Goal: Task Accomplishment & Management: Complete application form

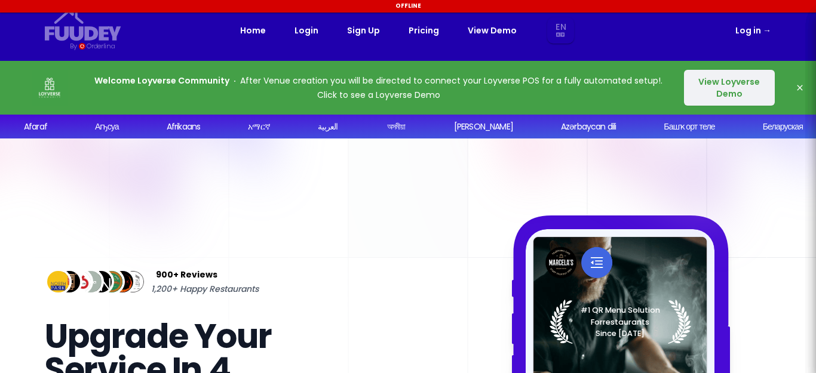
scroll to position [179, 0]
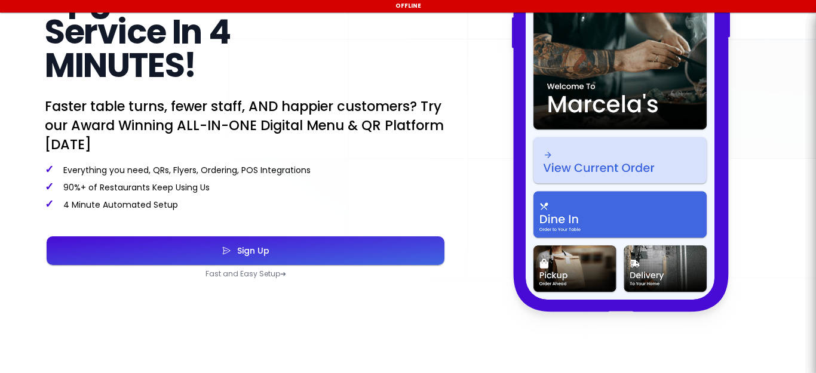
select select "en"
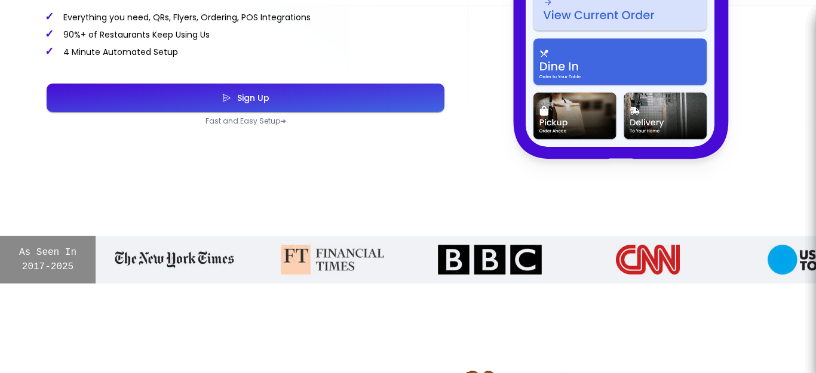
scroll to position [478, 0]
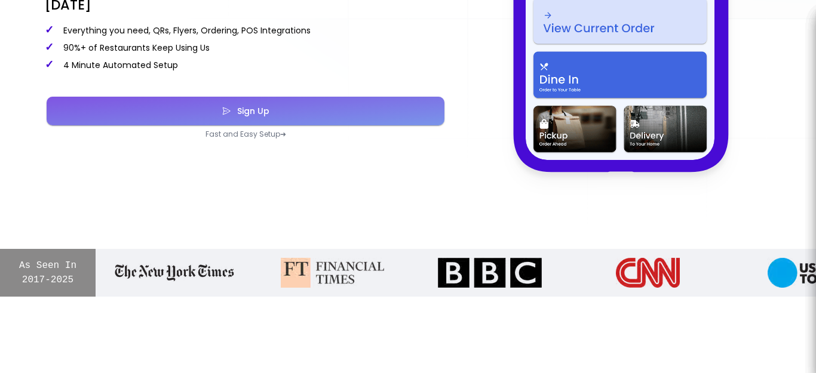
click at [332, 121] on button "Sign Up" at bounding box center [246, 111] width 398 height 29
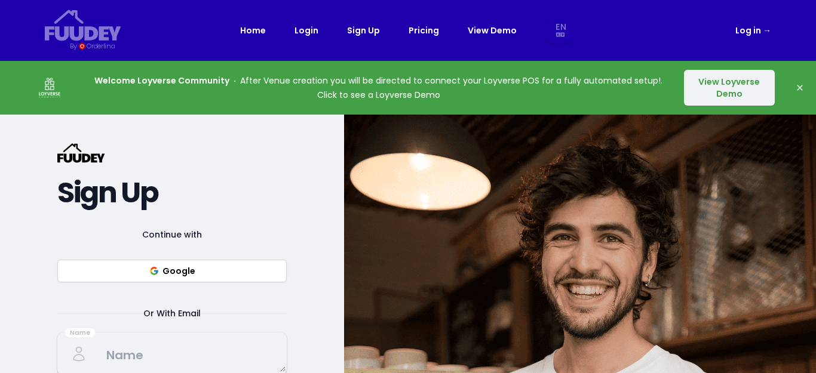
select select "en"
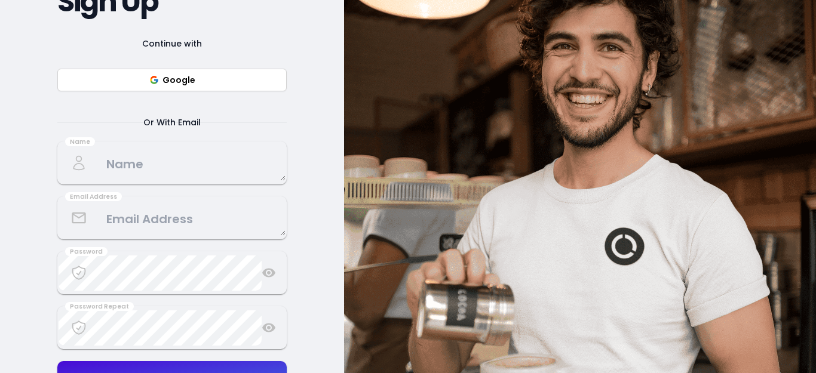
scroll to position [239, 0]
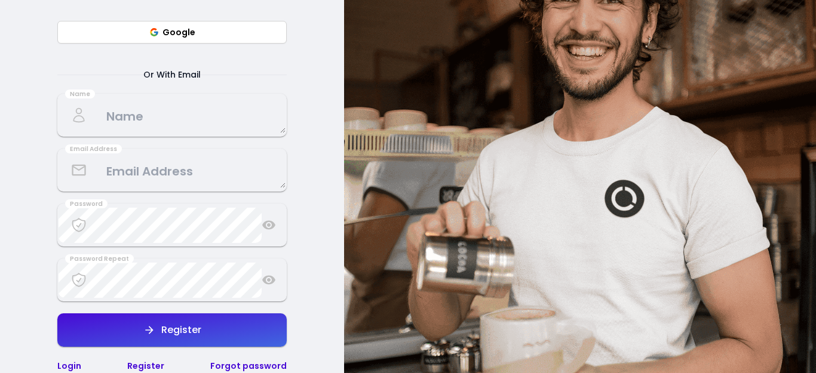
select select "en"
click at [175, 113] on textarea at bounding box center [172, 115] width 227 height 35
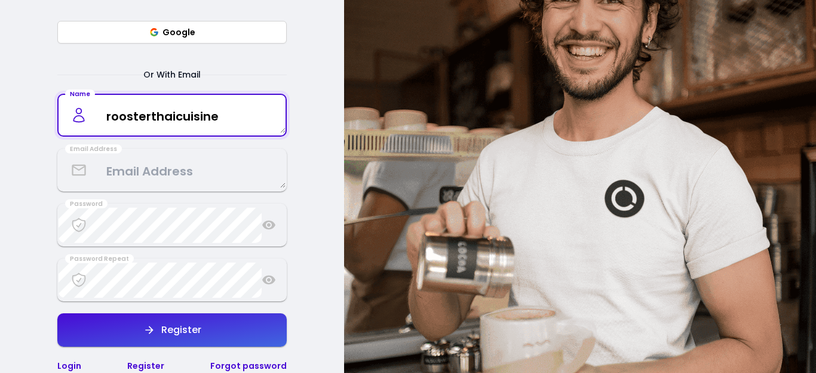
type textarea "roosterthaicuisine"
click at [258, 178] on textarea at bounding box center [172, 170] width 227 height 35
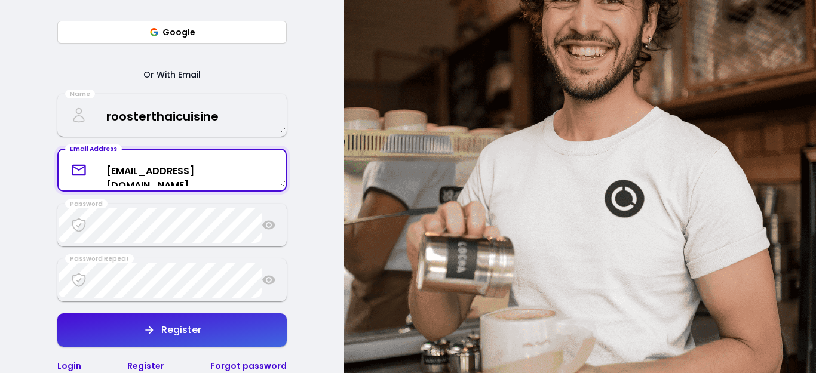
type textarea "[EMAIL_ADDRESS][DOMAIN_NAME]"
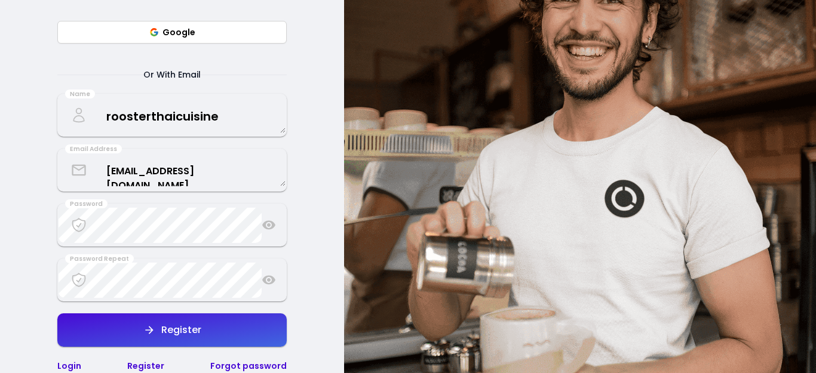
click at [315, 240] on div "{/* Added fill="currentColor" here */} {/* This rectangle defines the backgroun…" at bounding box center [172, 139] width 344 height 526
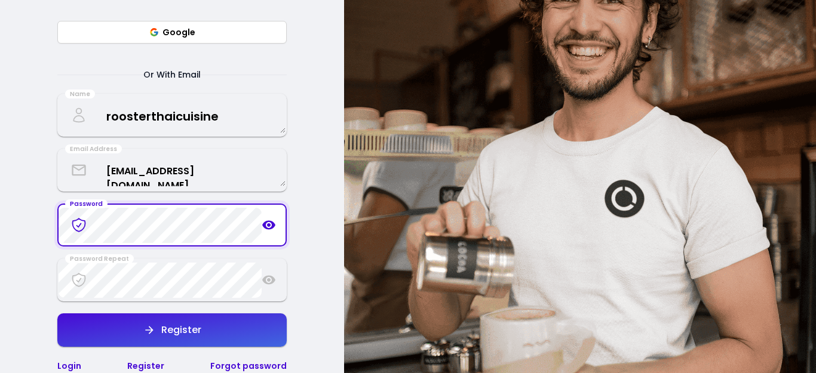
click at [262, 334] on button "Register" at bounding box center [171, 330] width 229 height 33
select select "en"
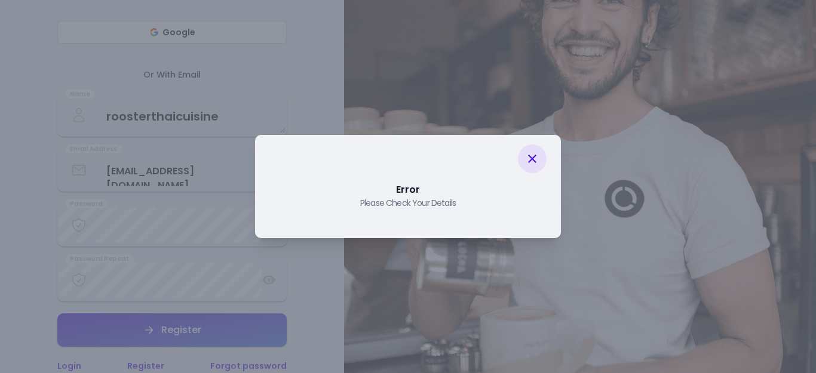
click at [532, 161] on icon at bounding box center [532, 159] width 14 height 14
select select "en"
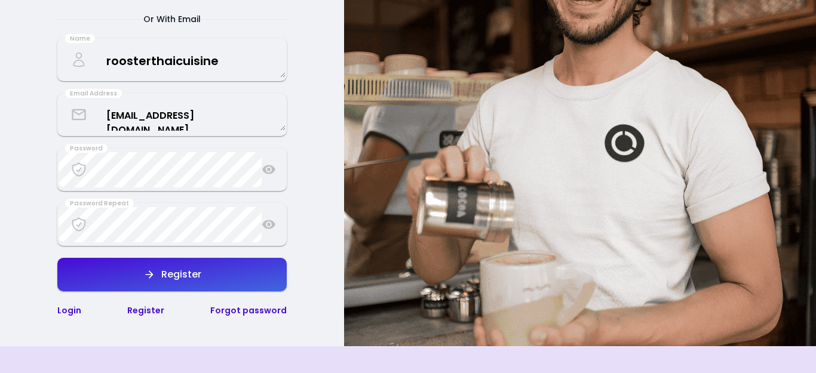
scroll to position [299, 0]
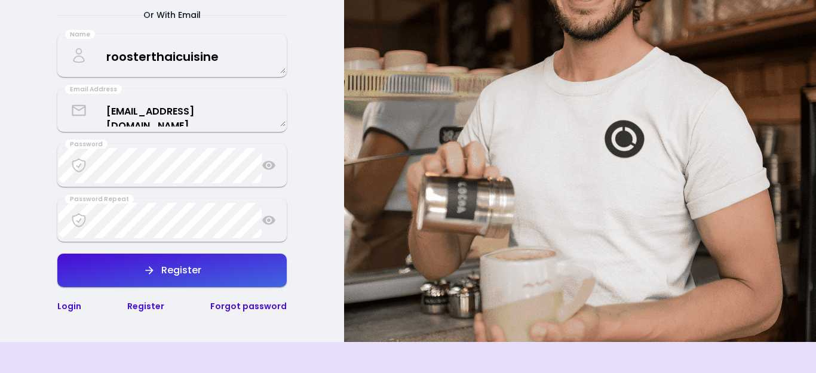
click at [267, 166] on icon at bounding box center [269, 165] width 14 height 14
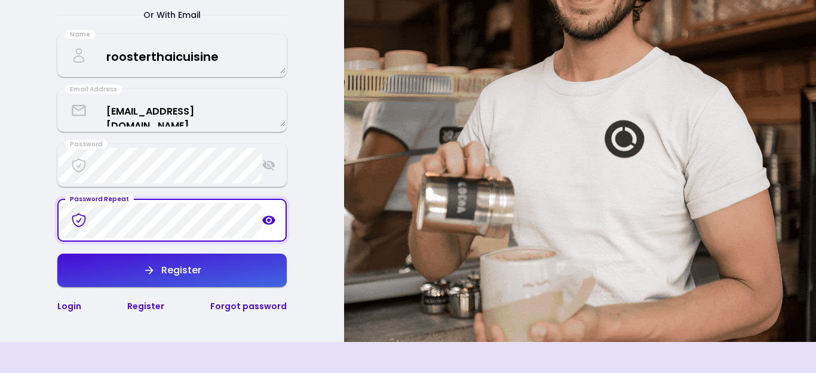
click at [266, 222] on icon at bounding box center [268, 220] width 13 height 9
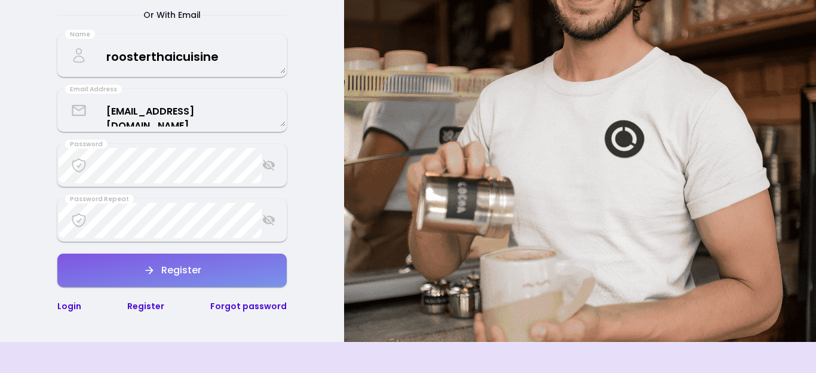
click at [263, 273] on button "Register" at bounding box center [171, 270] width 229 height 33
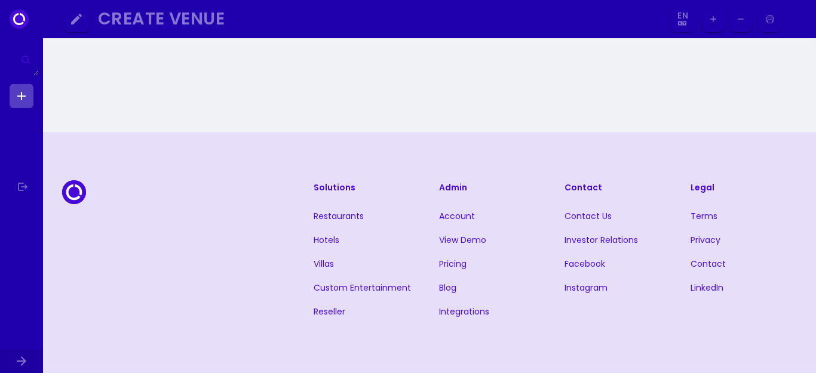
select select "en"
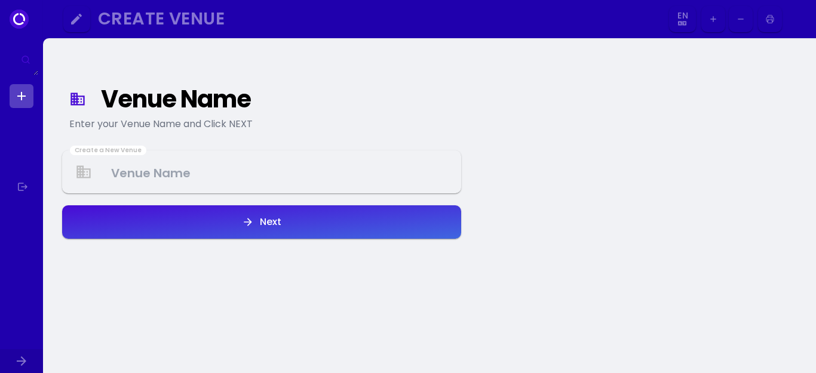
select select "en"
click at [230, 179] on Venue at bounding box center [261, 172] width 397 height 35
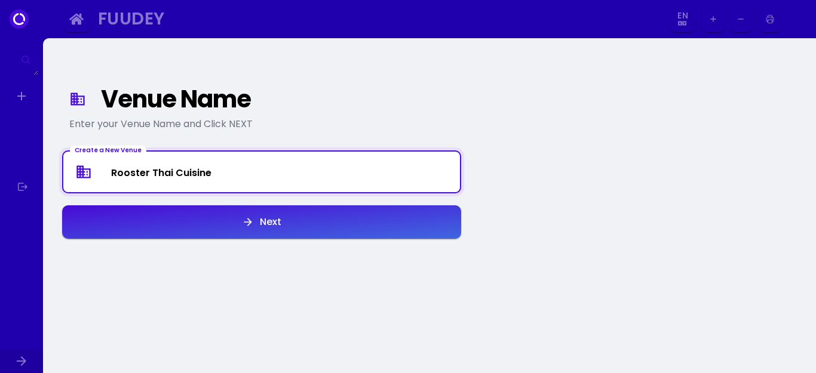
type Venue "Rooster Thai Cuisine"
click at [240, 219] on button "Next" at bounding box center [261, 222] width 399 height 33
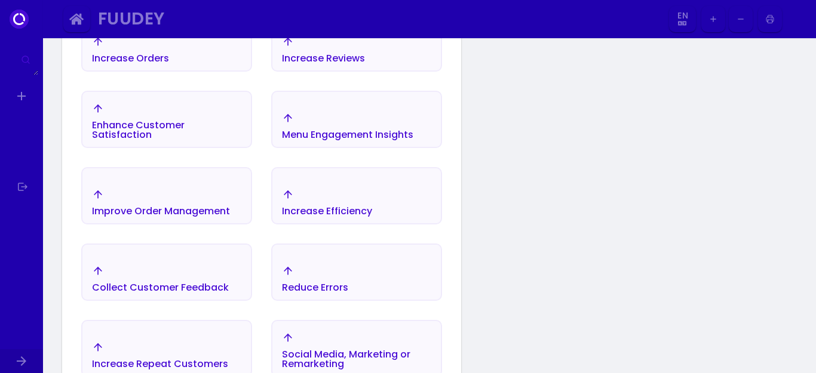
scroll to position [258, 0]
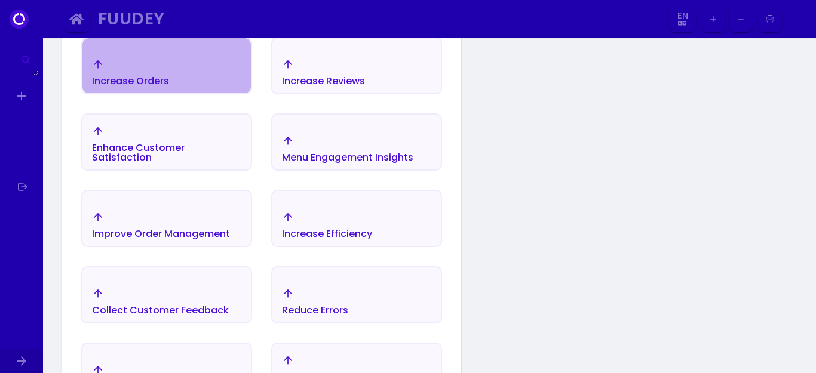
click at [133, 78] on div "Increase Orders" at bounding box center [130, 81] width 77 height 10
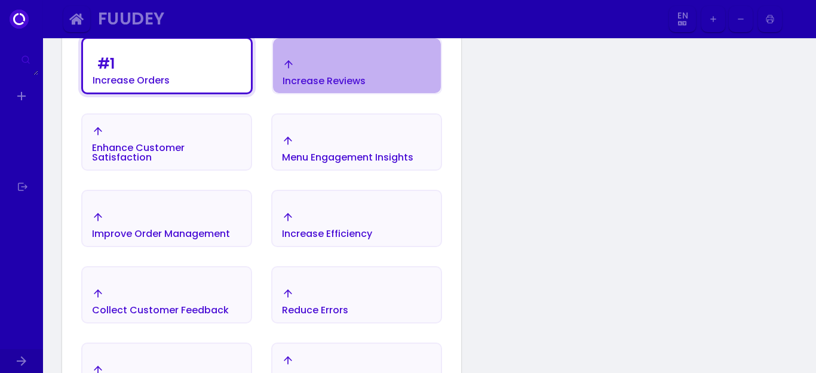
click at [341, 76] on div "Increase Reviews" at bounding box center [324, 81] width 83 height 10
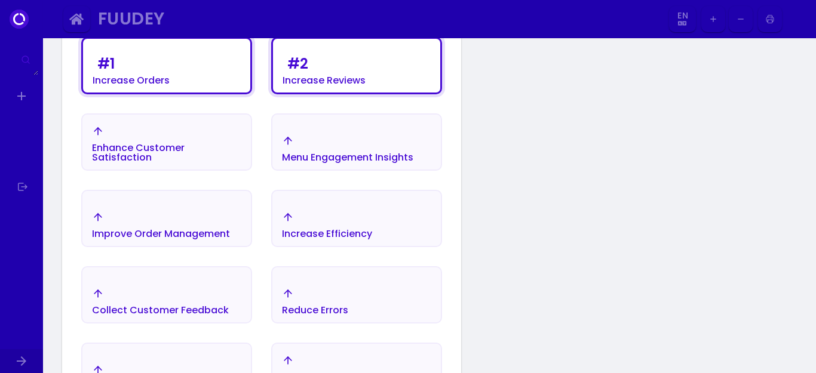
click at [372, 154] on div "Menu Engagement Insights" at bounding box center [347, 158] width 131 height 10
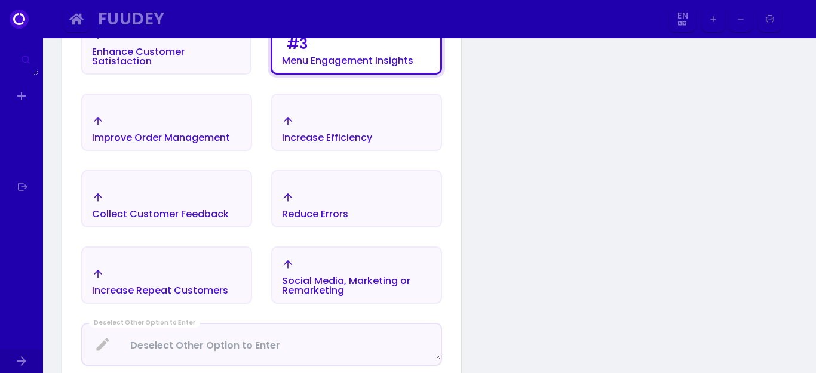
scroll to position [378, 0]
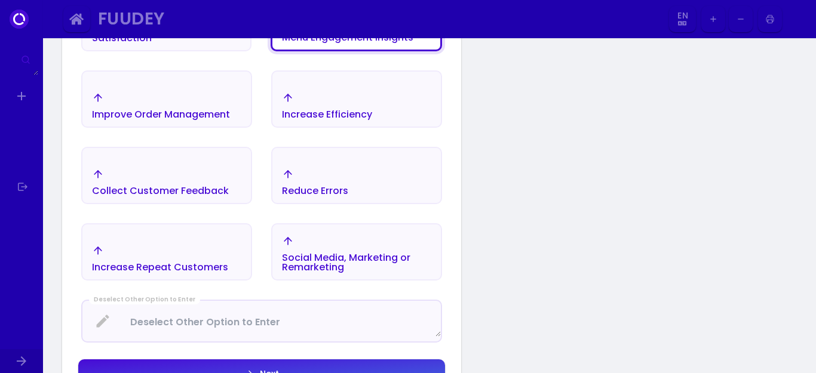
click at [221, 263] on div "Increase Repeat Customers" at bounding box center [160, 268] width 136 height 10
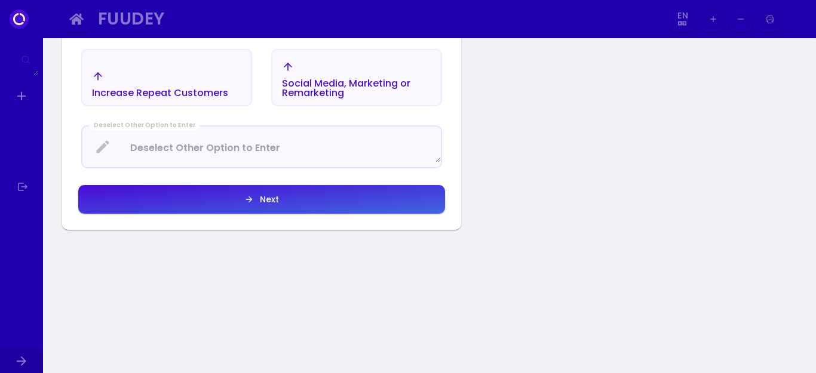
scroll to position [557, 0]
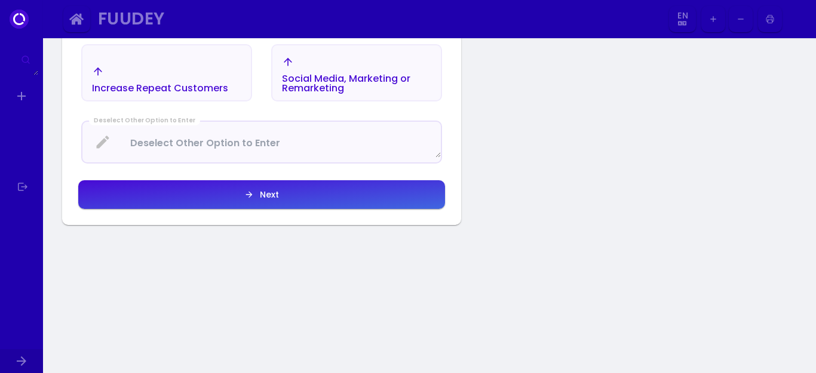
click at [231, 189] on button "Next" at bounding box center [261, 194] width 367 height 29
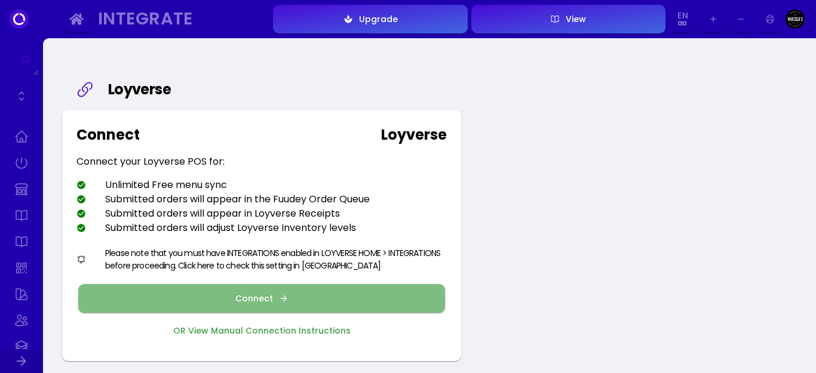
click at [275, 296] on div "Connect" at bounding box center [257, 299] width 44 height 8
